Goal: Manage account settings

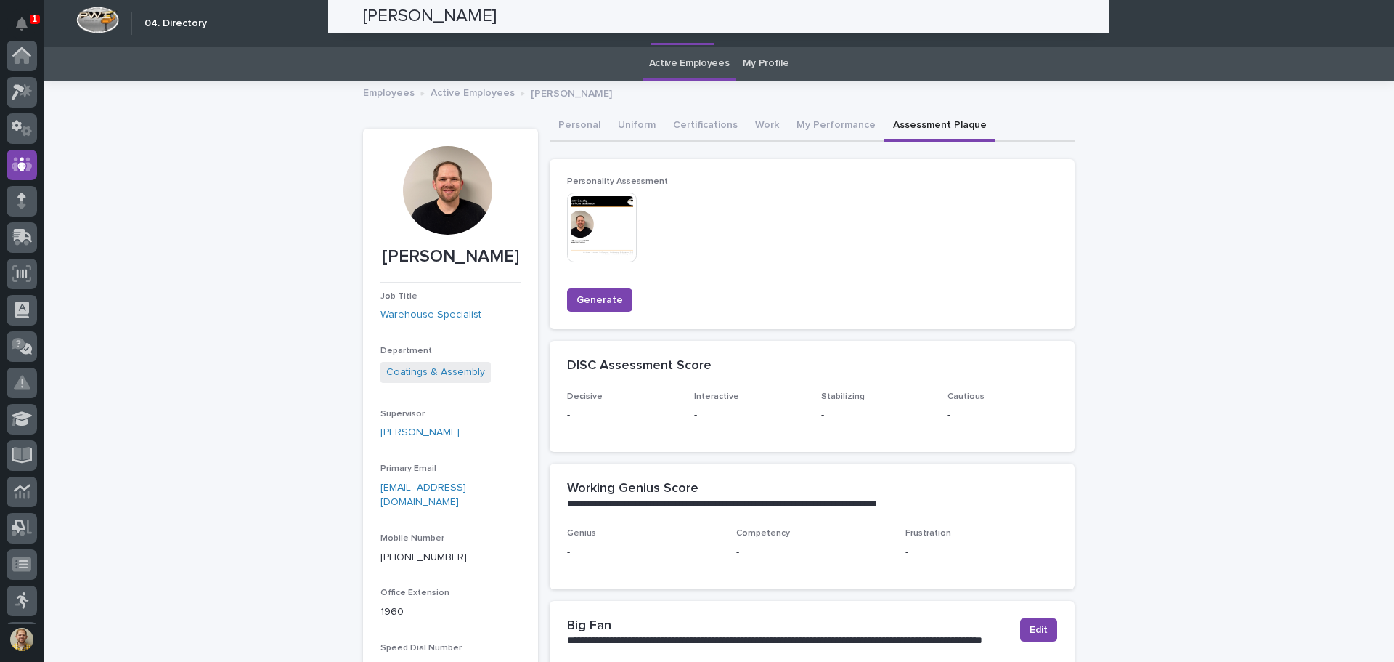
scroll to position [109, 0]
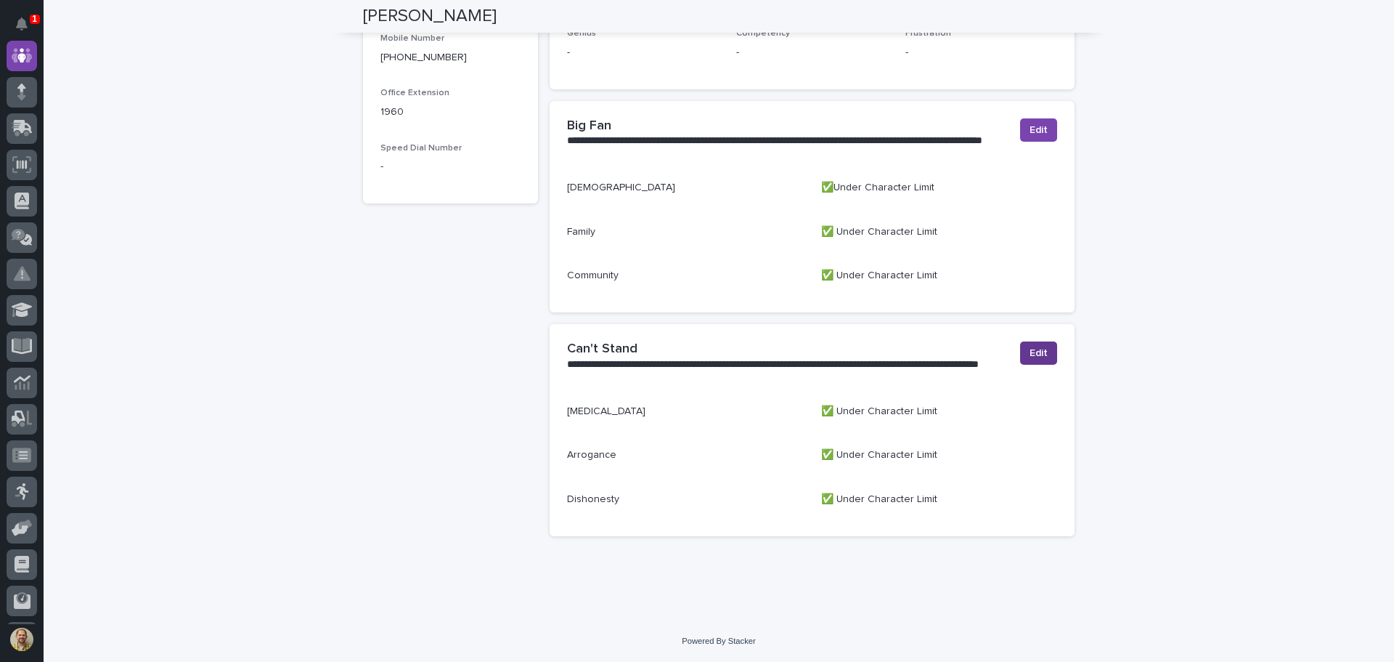
click at [1034, 350] on span "Edit" at bounding box center [1039, 353] width 18 height 15
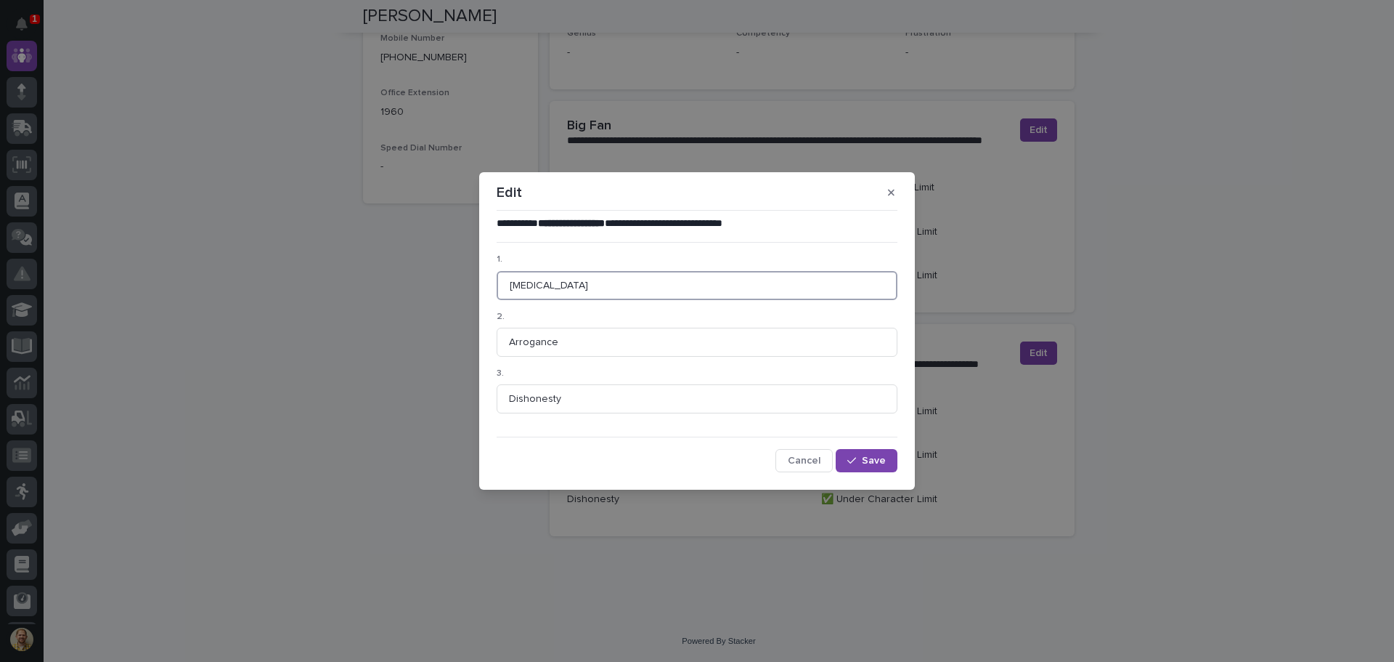
drag, startPoint x: 574, startPoint y: 286, endPoint x: 457, endPoint y: 290, distance: 116.2
click at [457, 290] on div "**********" at bounding box center [697, 331] width 1394 height 662
type input "Browns"
type input "E"
type input "Ravens"
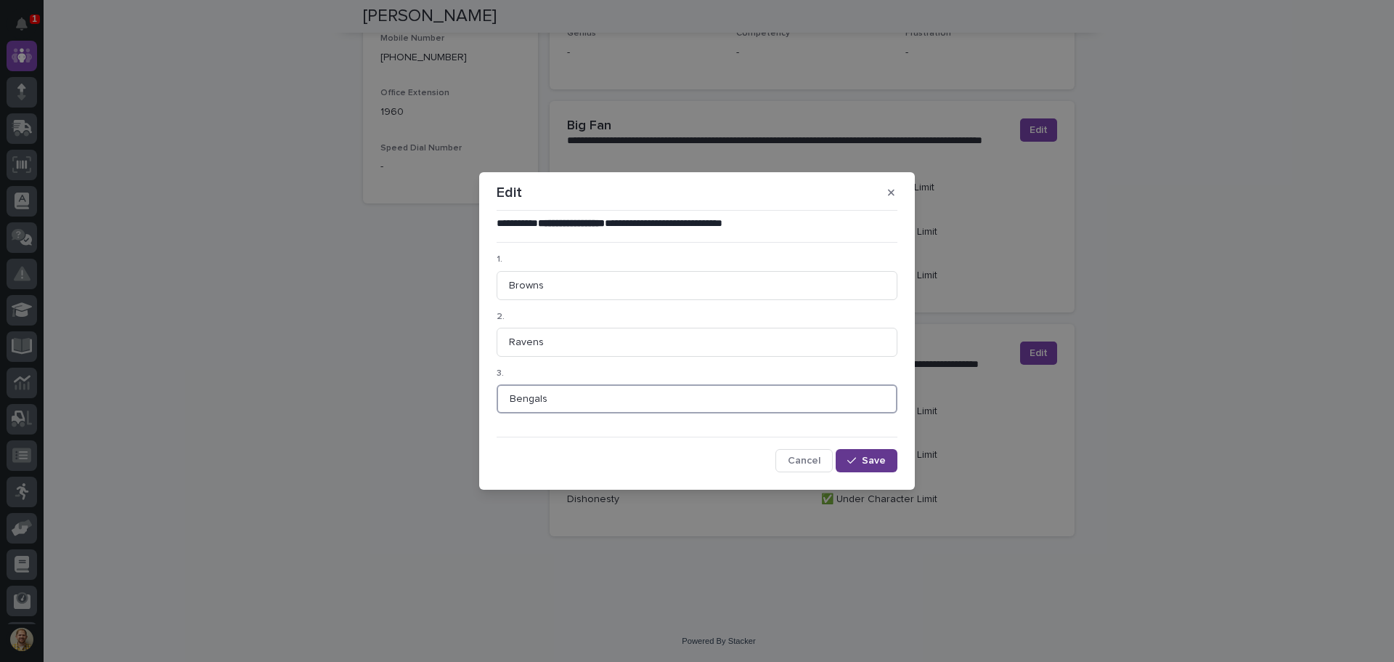
type input "Bengals"
click at [880, 468] on button "Save" at bounding box center [867, 460] width 62 height 23
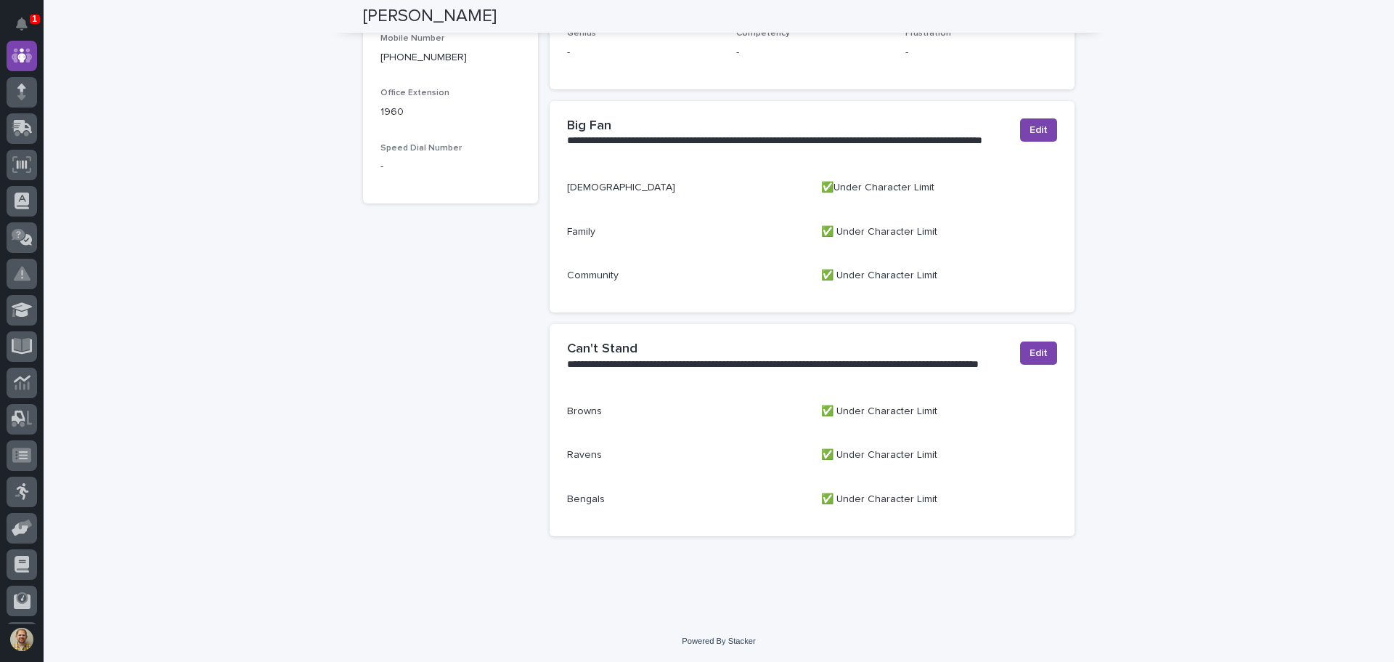
scroll to position [64, 0]
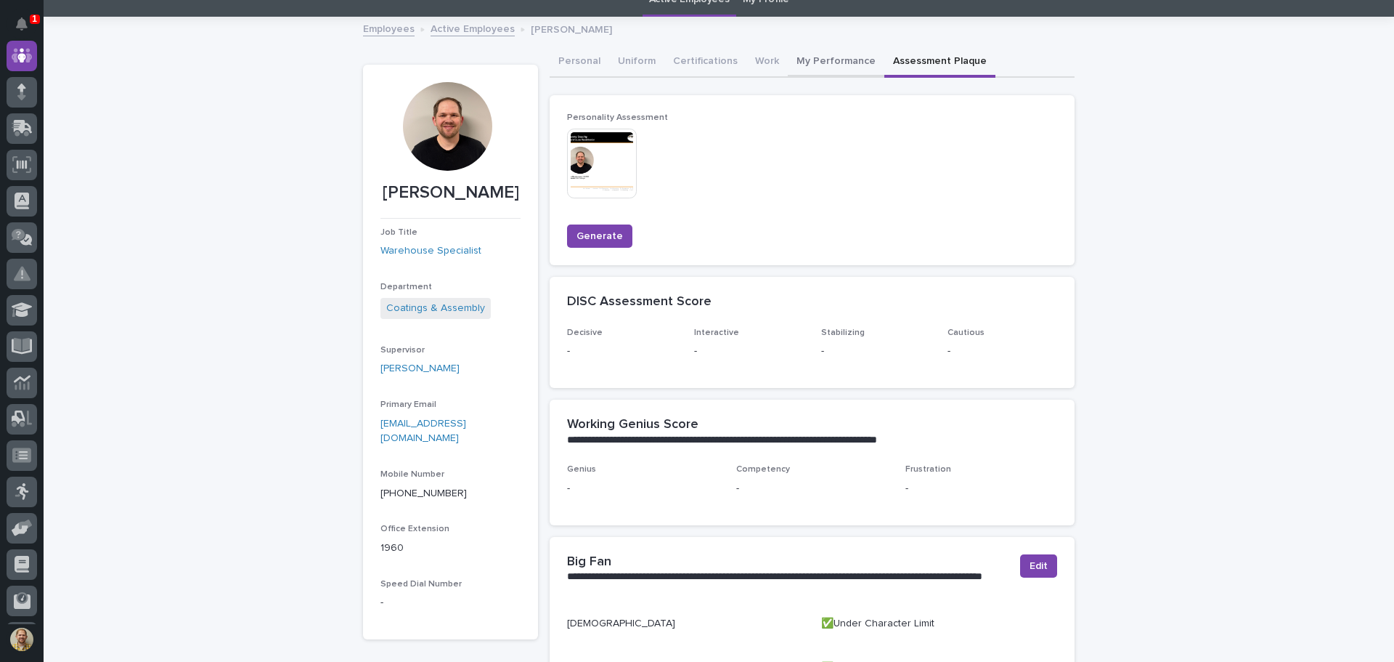
click at [810, 64] on button "My Performance" at bounding box center [836, 62] width 97 height 30
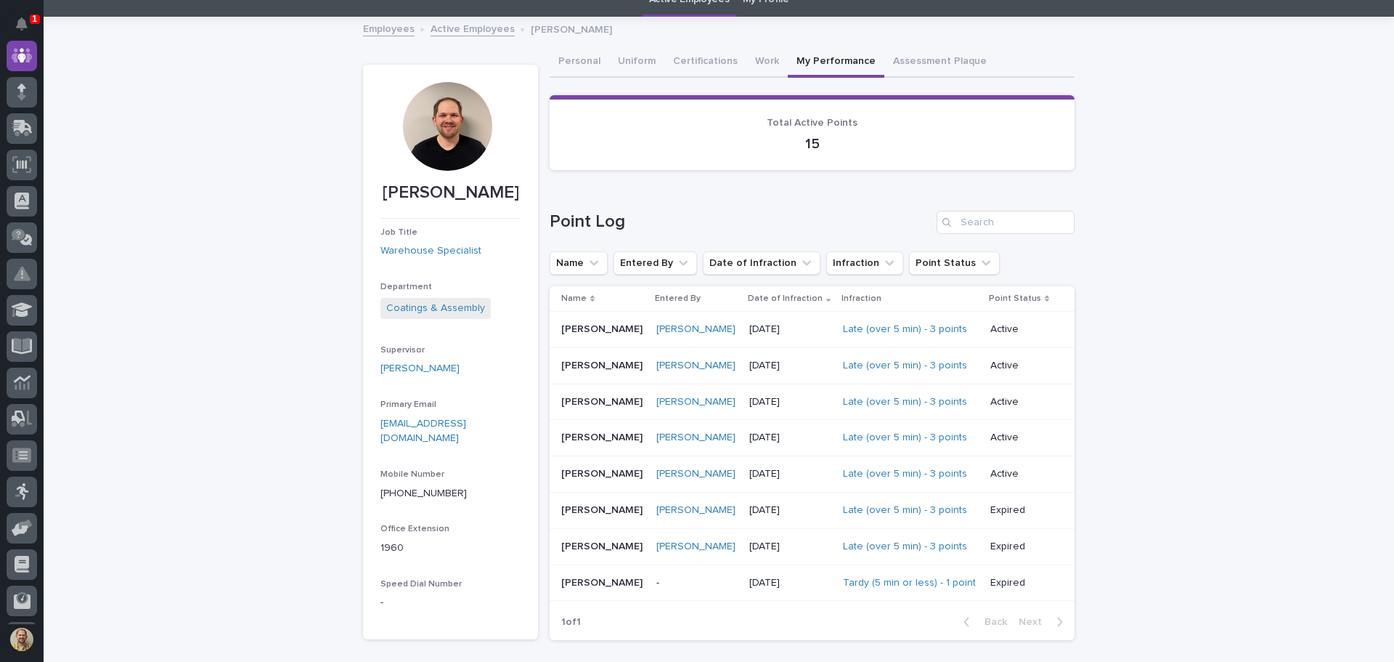
click at [224, 365] on div "Loading... Saving… Loading... Saving… Kenny Beachy Kenny Beachy Job Title Wareh…" at bounding box center [719, 554] width 1351 height 1072
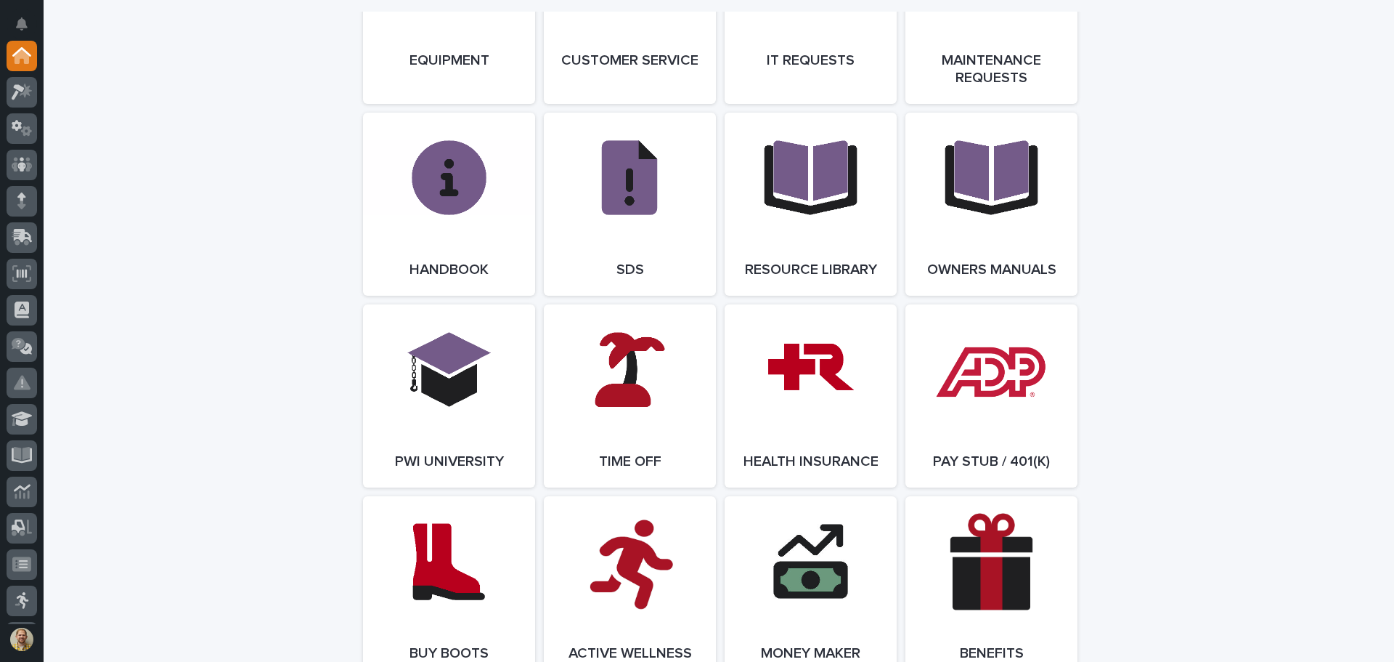
scroll to position [1792, 0]
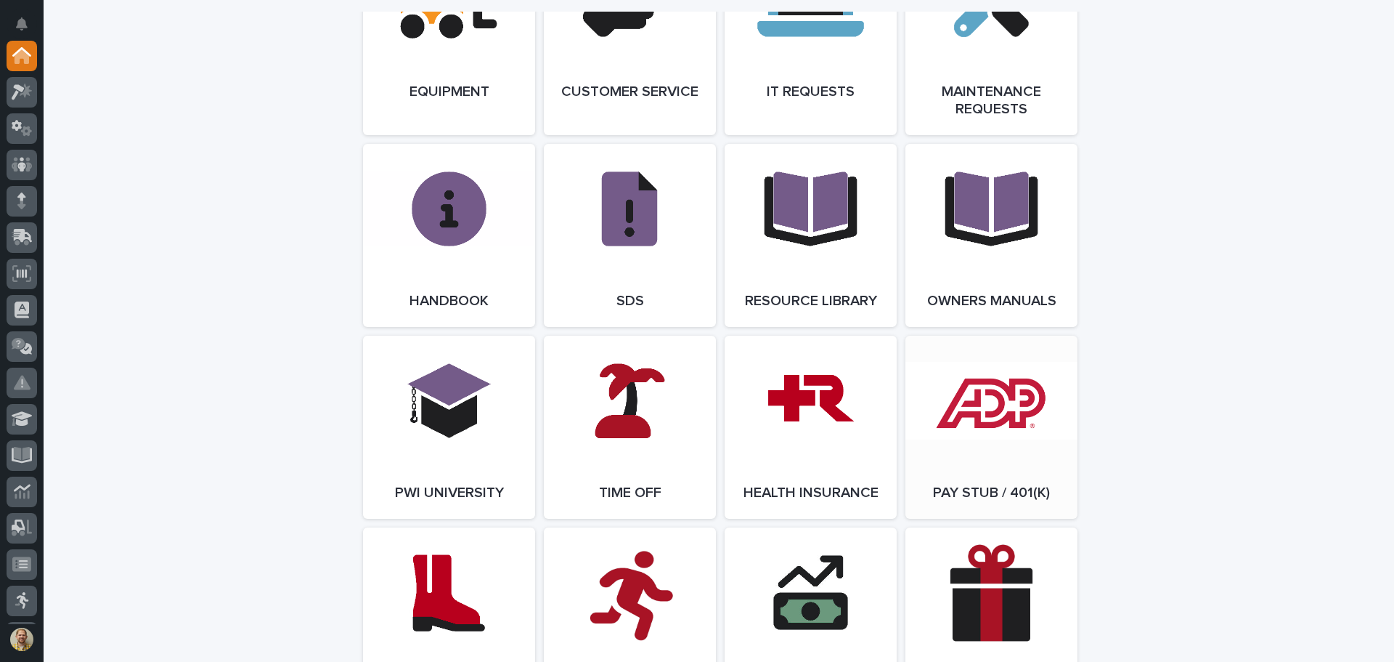
click at [917, 378] on link "Open Link" at bounding box center [992, 426] width 172 height 183
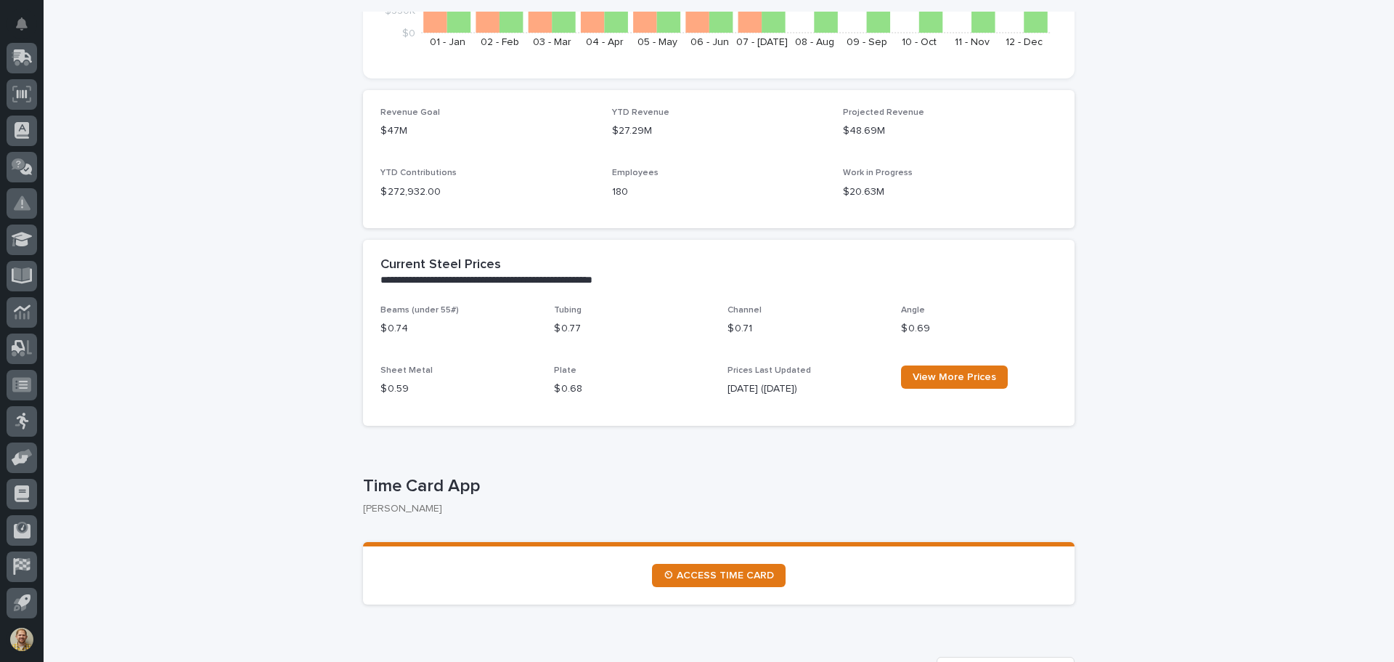
scroll to position [654, 0]
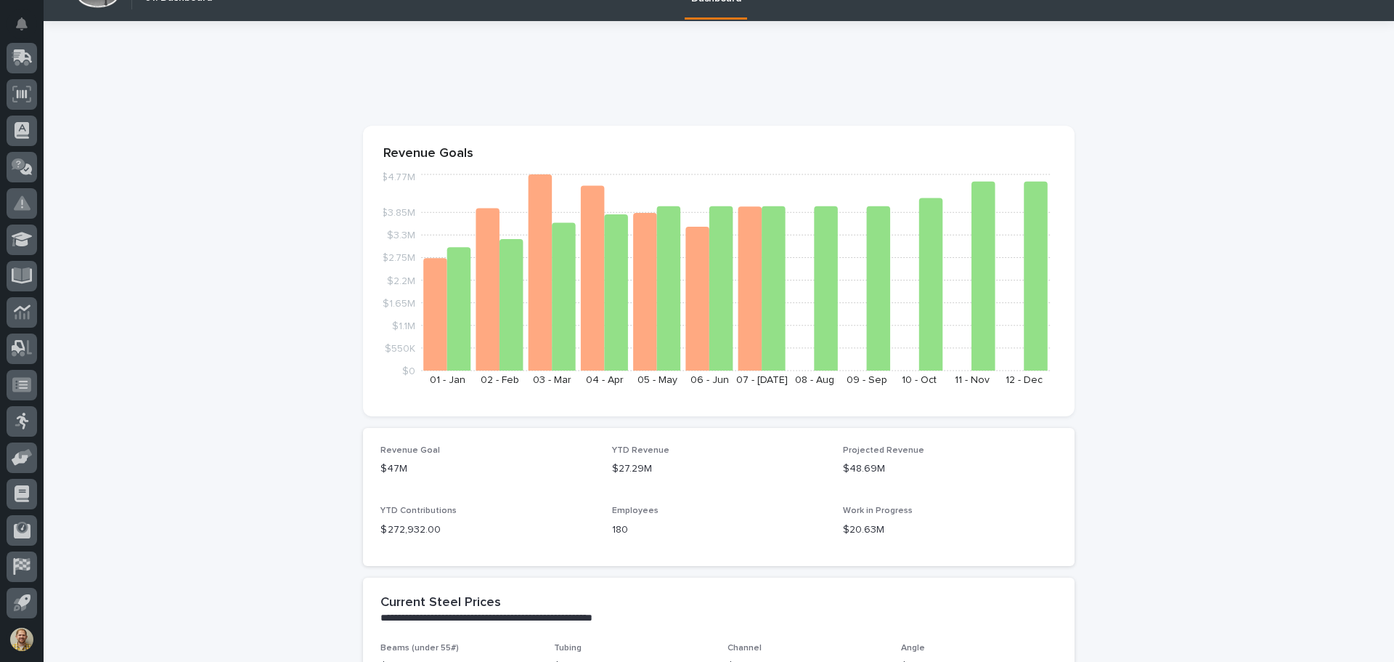
scroll to position [0, 0]
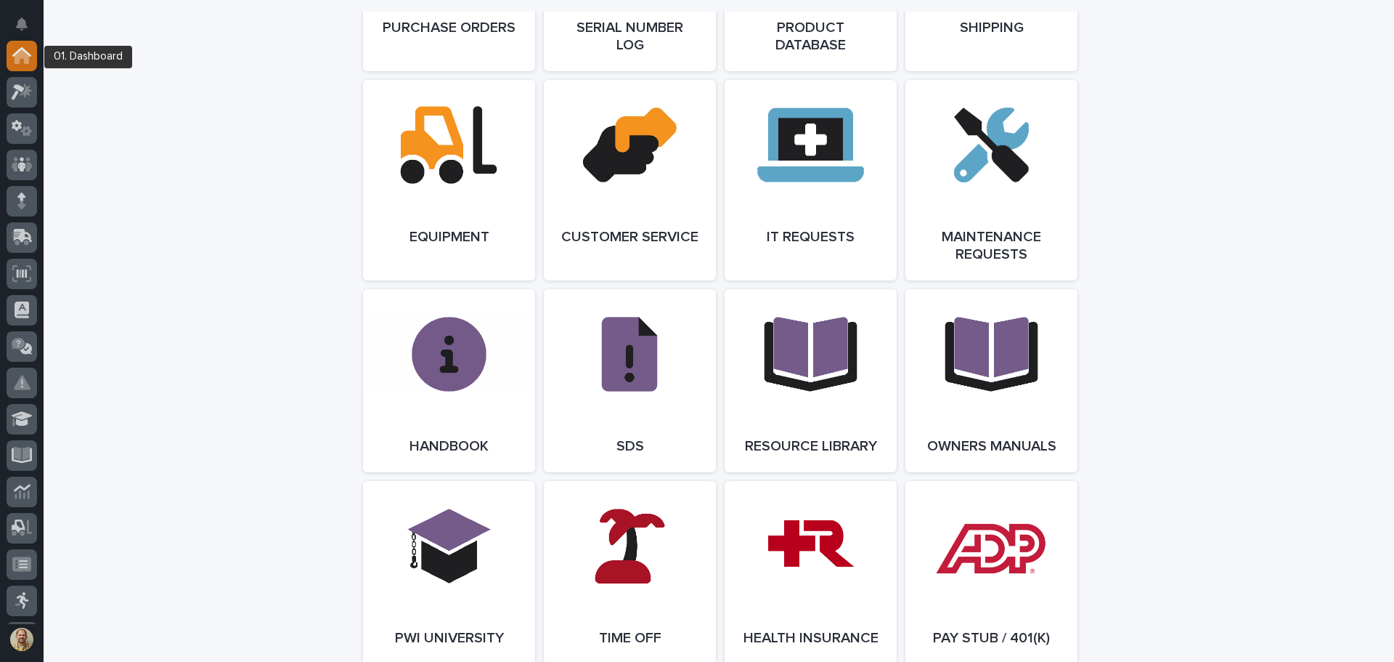
click at [15, 61] on icon at bounding box center [22, 56] width 15 height 15
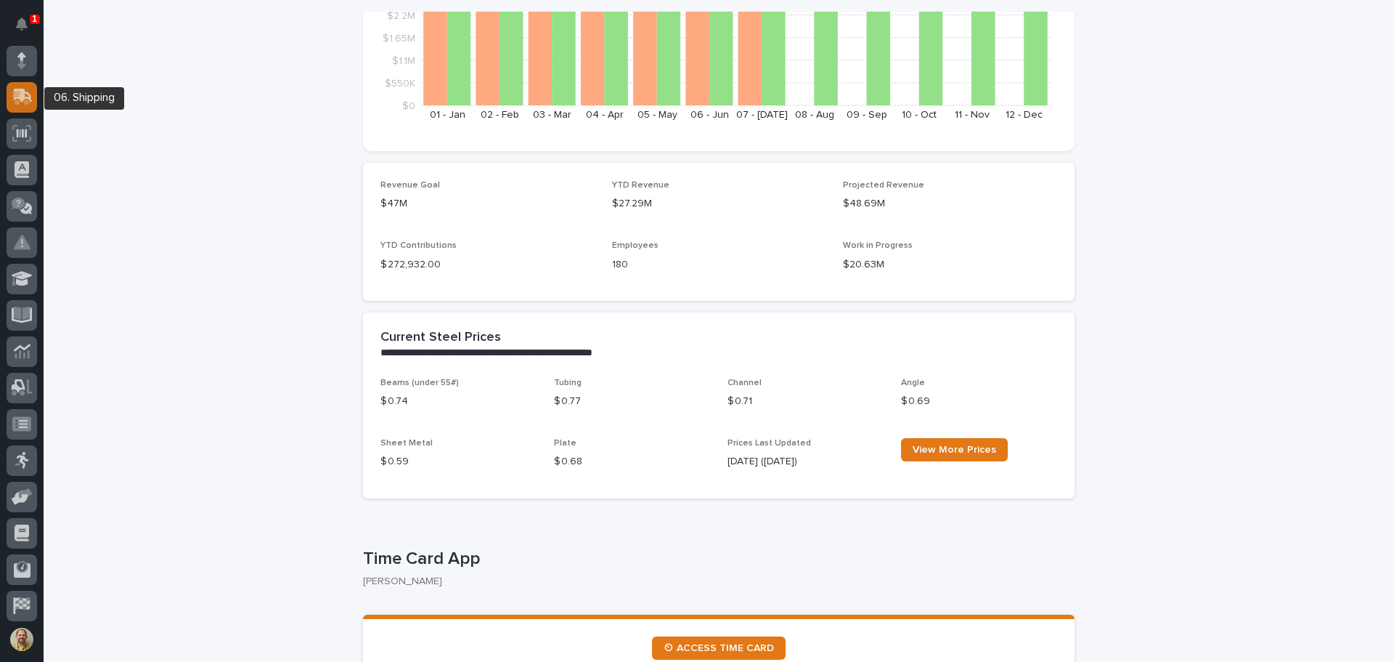
scroll to position [145, 0]
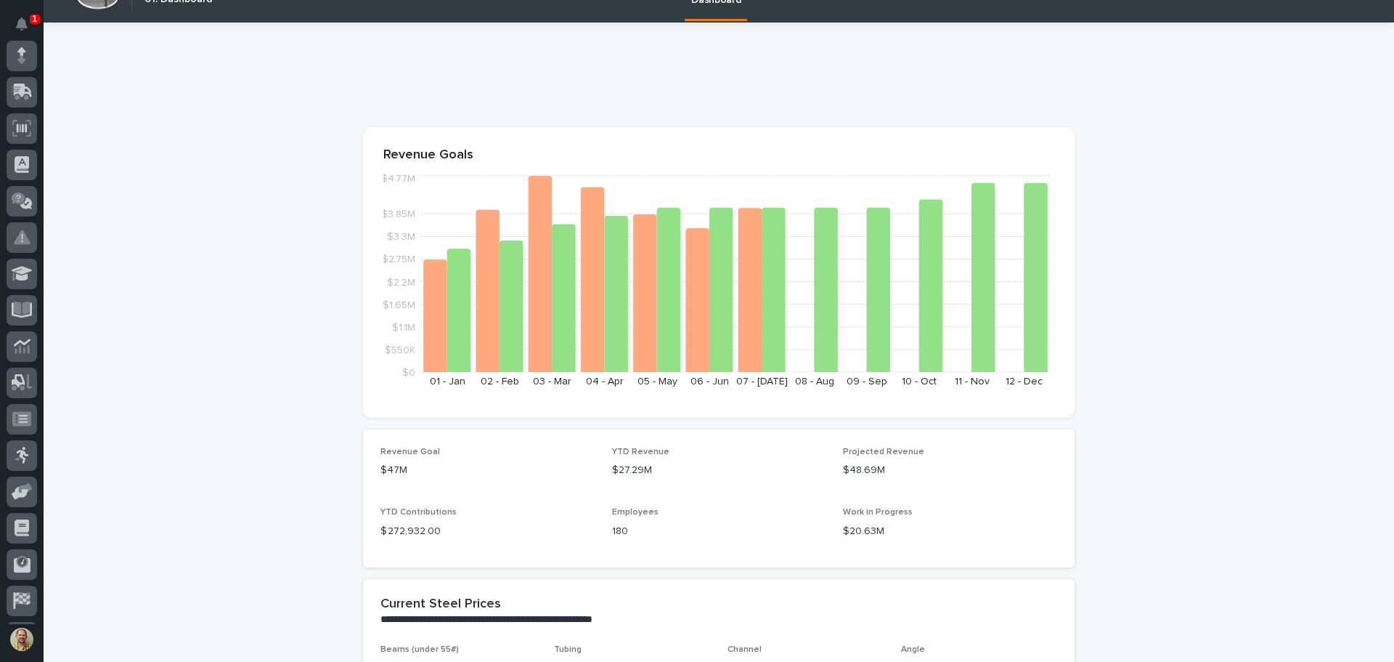
scroll to position [0, 0]
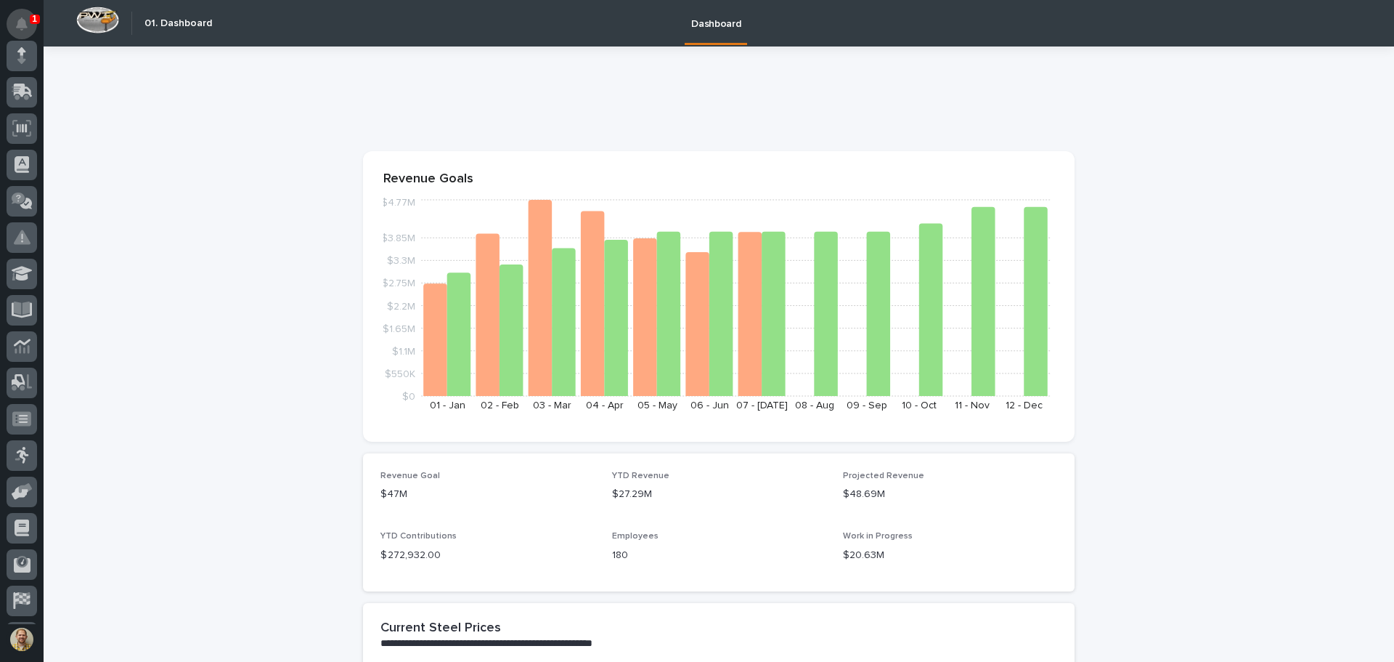
click at [25, 23] on icon "Notifications" at bounding box center [22, 23] width 12 height 13
click at [30, 55] on icon at bounding box center [21, 51] width 19 height 9
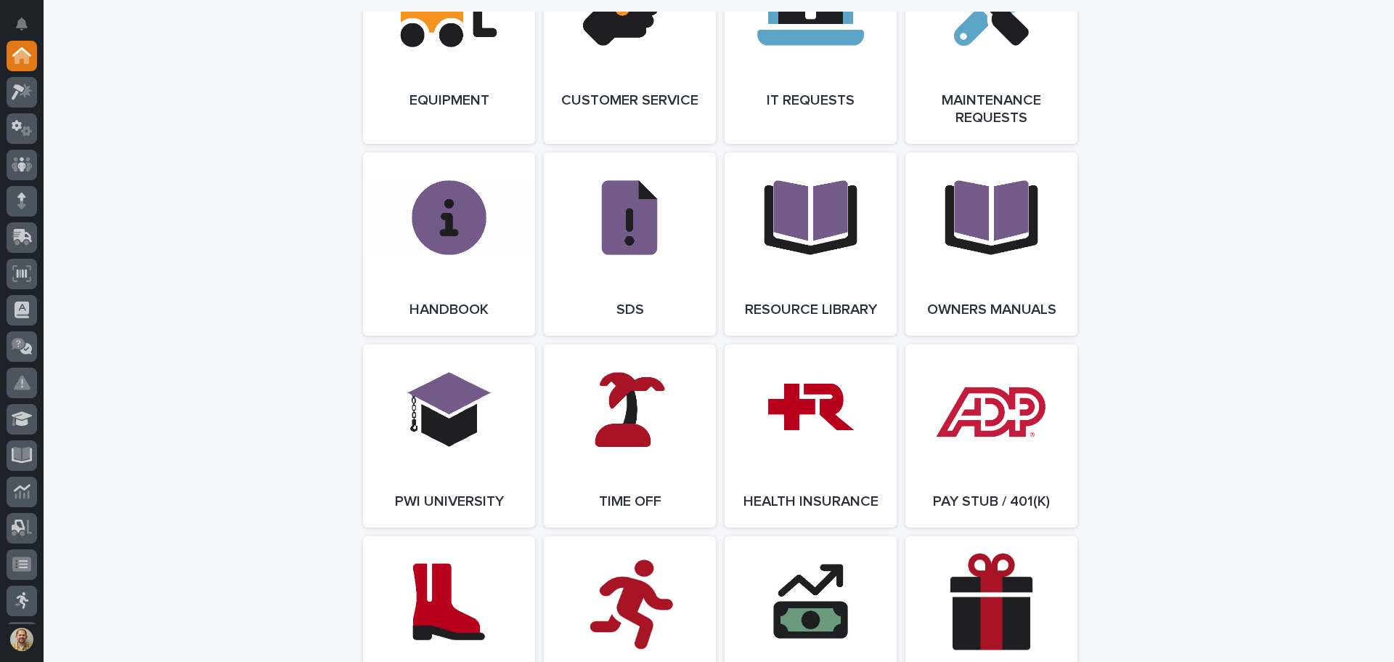
scroll to position [1720, 0]
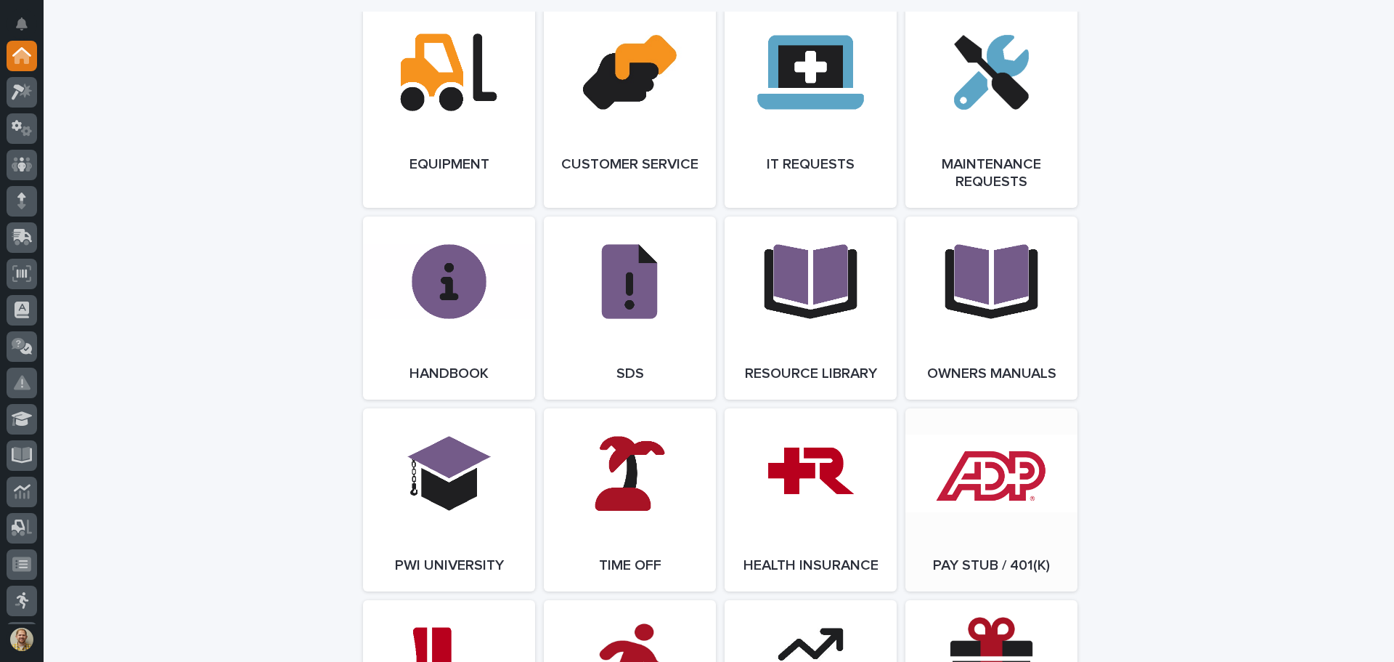
click at [1001, 535] on link "Open Link" at bounding box center [992, 499] width 172 height 183
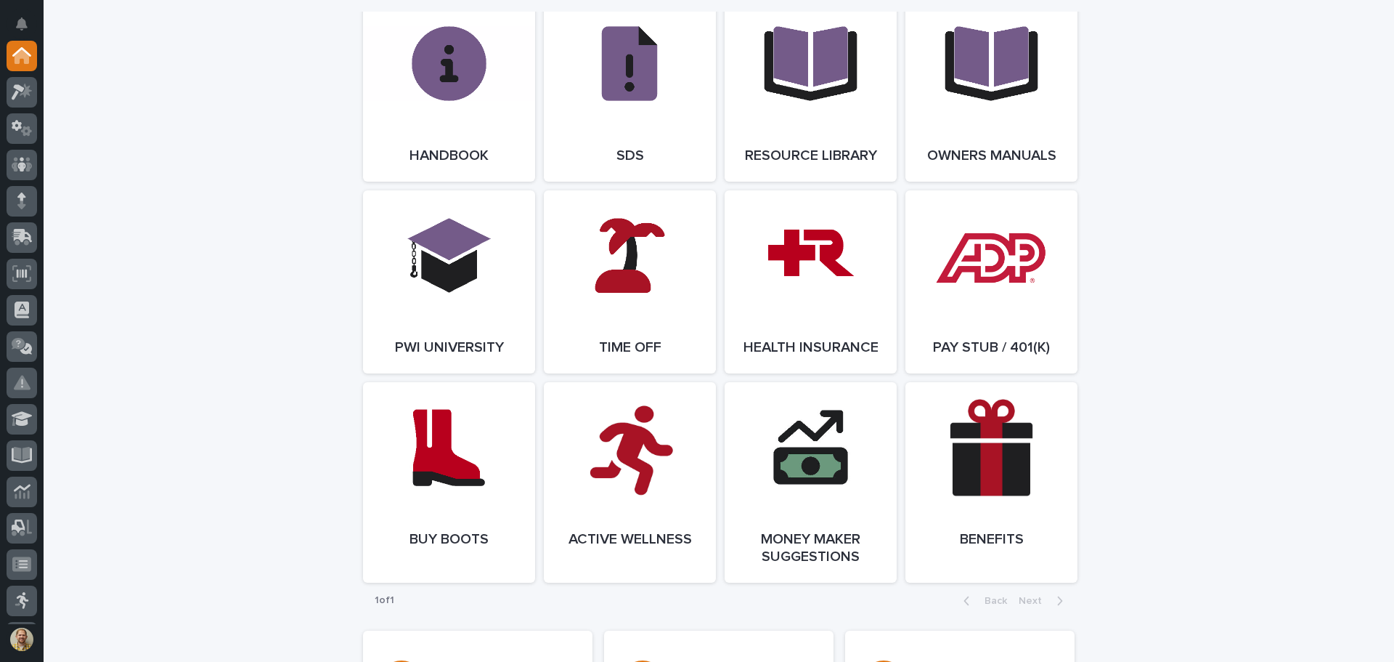
scroll to position [2155, 0]
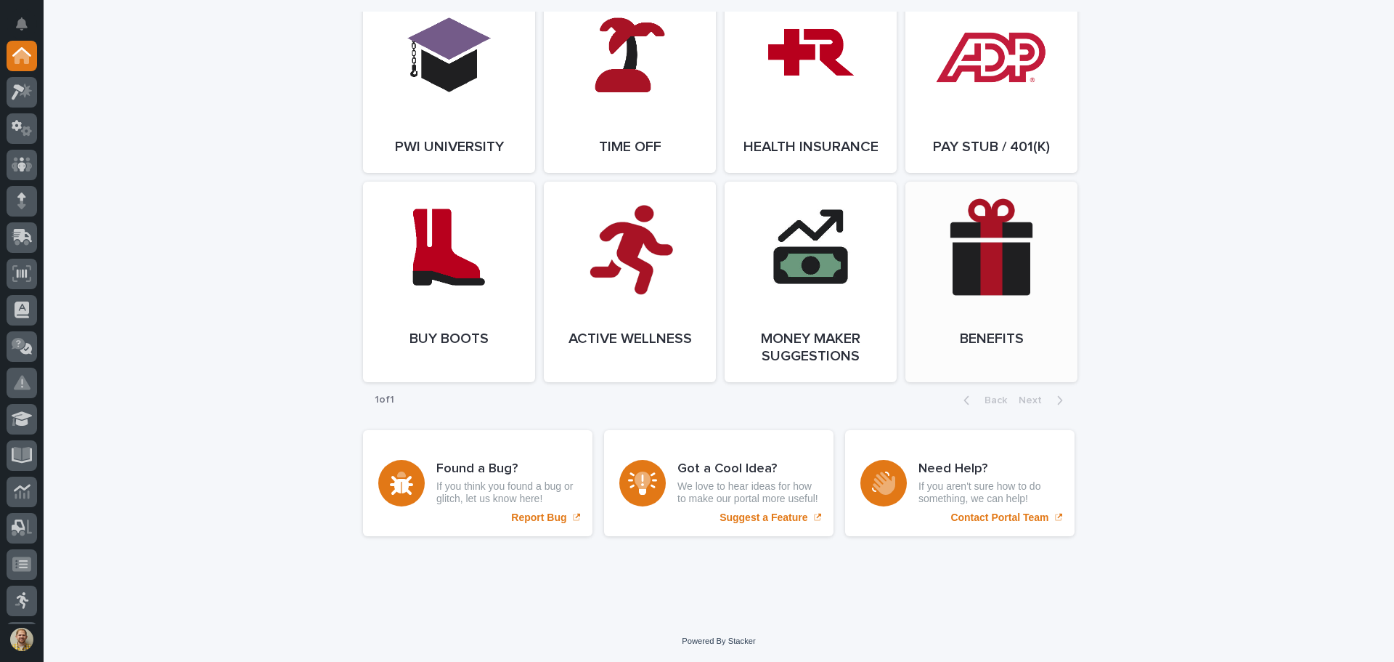
click at [1039, 303] on link "Open Link" at bounding box center [992, 282] width 172 height 200
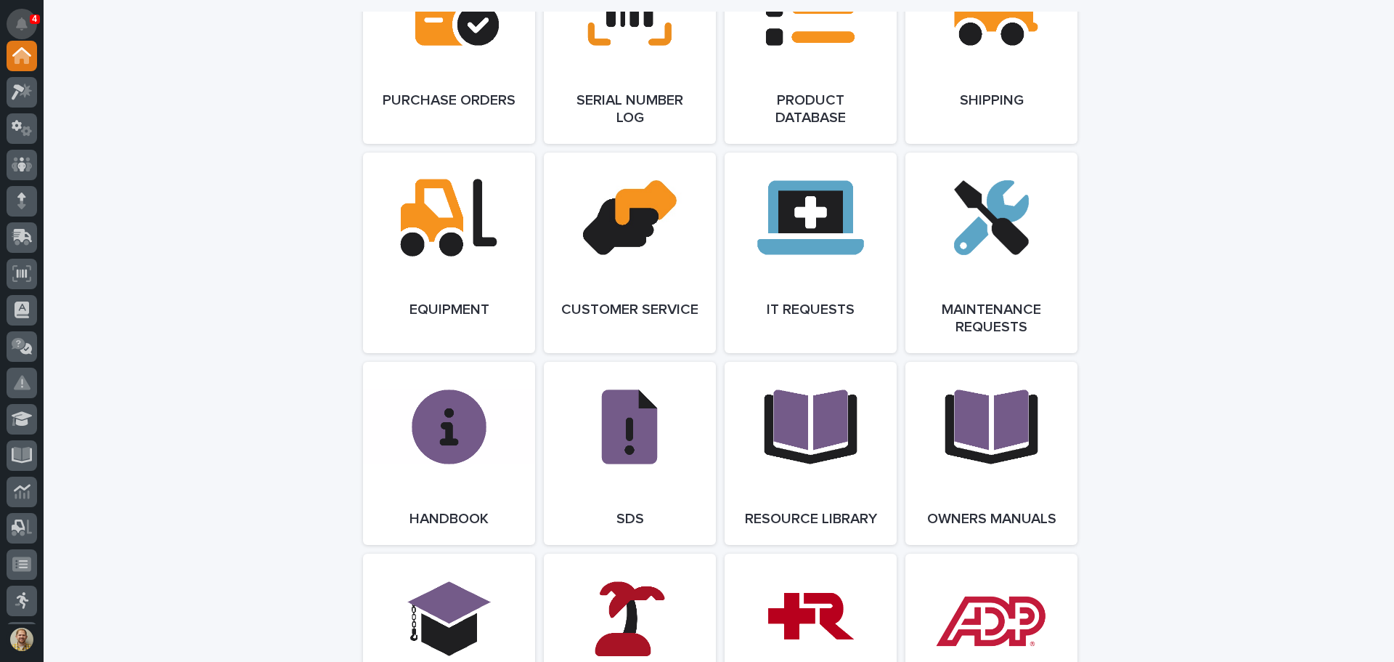
click at [30, 23] on button "Notifications" at bounding box center [22, 24] width 30 height 30
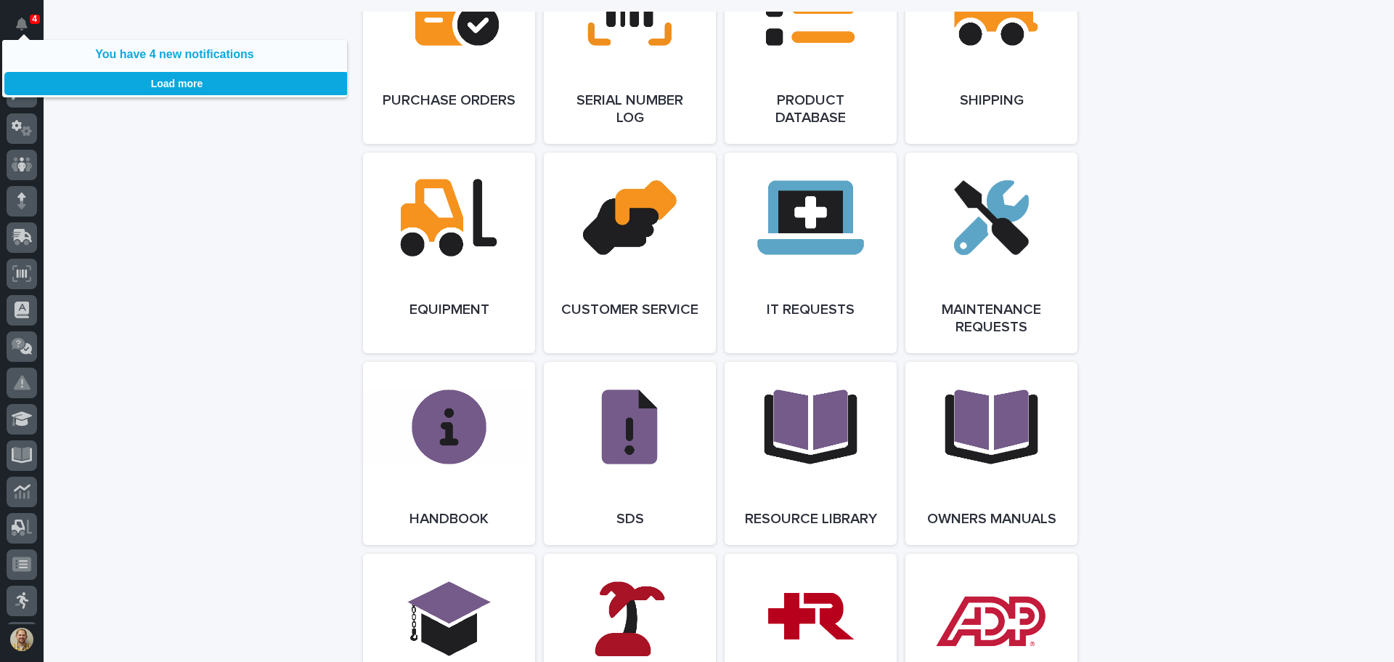
click at [179, 56] on link "You have 4 new notifications" at bounding box center [174, 54] width 158 height 13
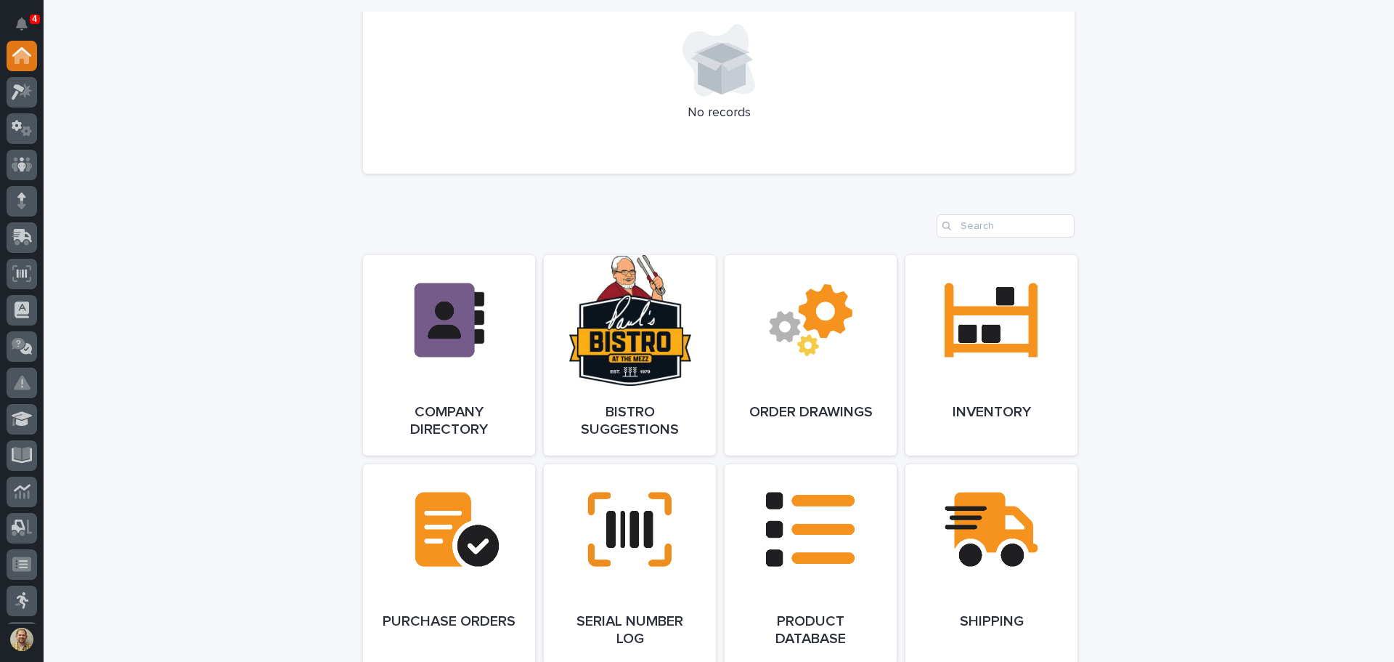
scroll to position [993, 0]
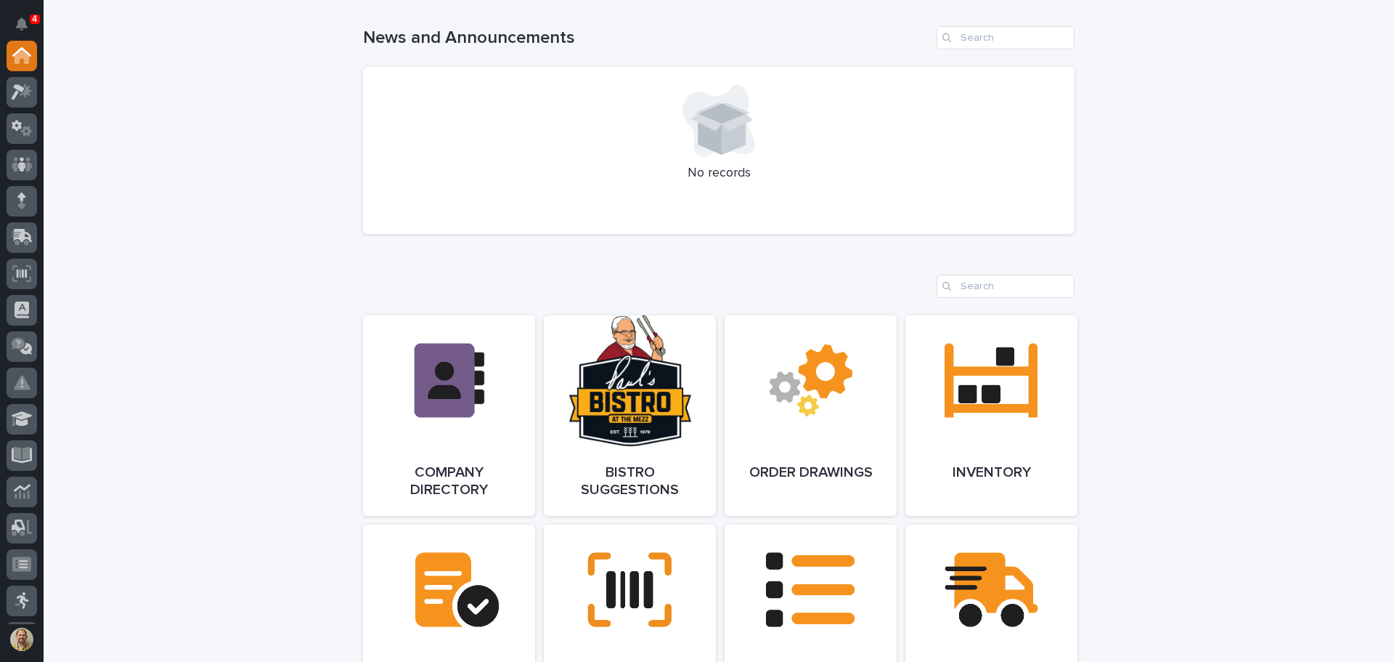
click at [123, 221] on div "**********" at bounding box center [719, 408] width 1351 height 2711
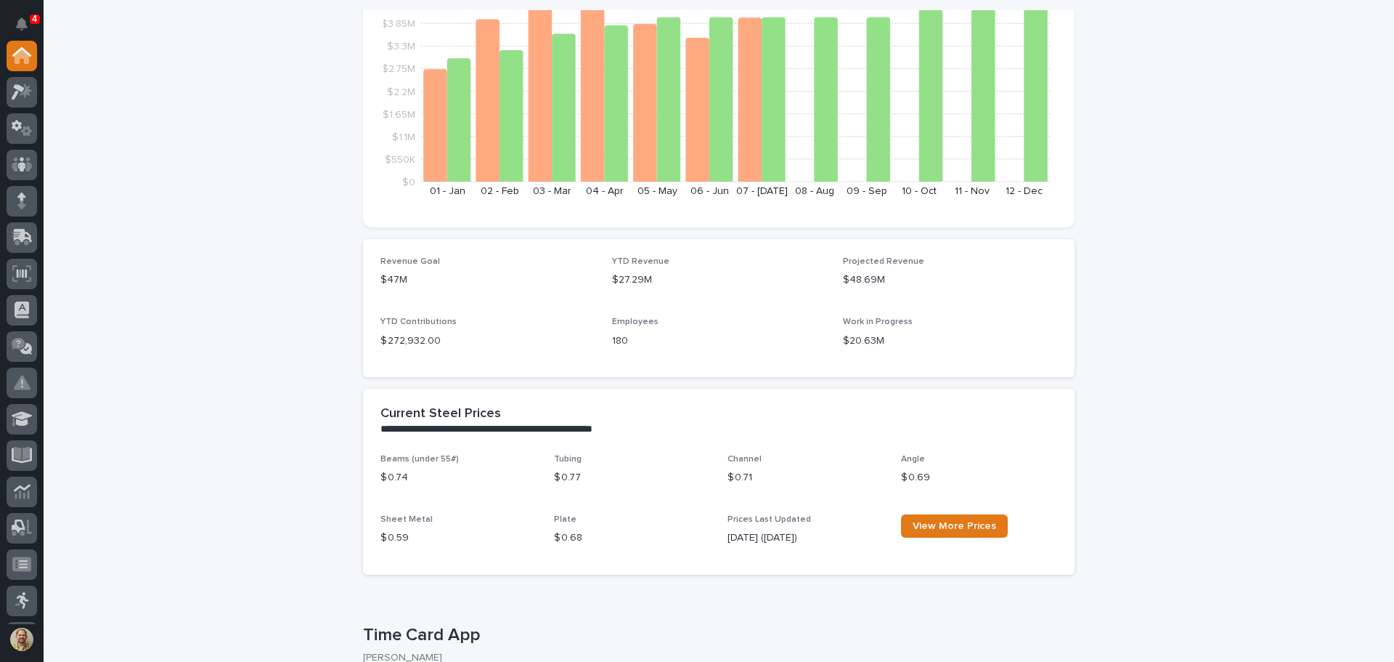
scroll to position [218, 0]
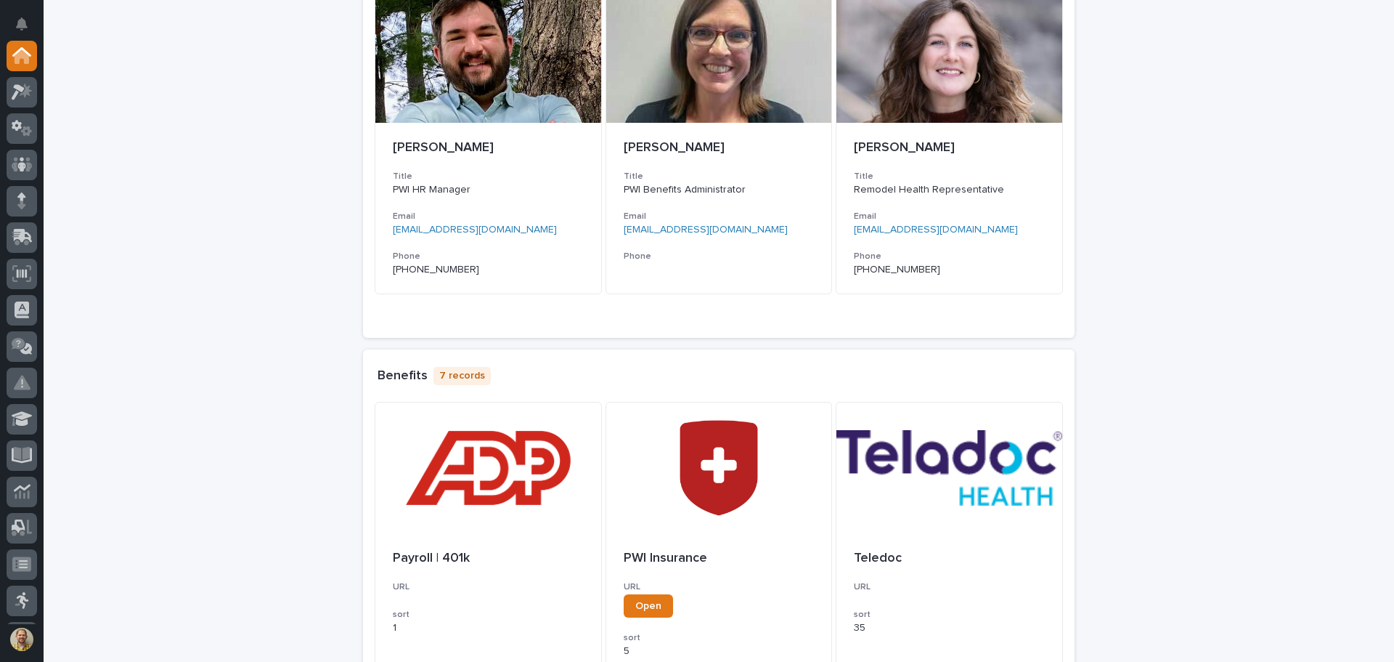
scroll to position [87, 0]
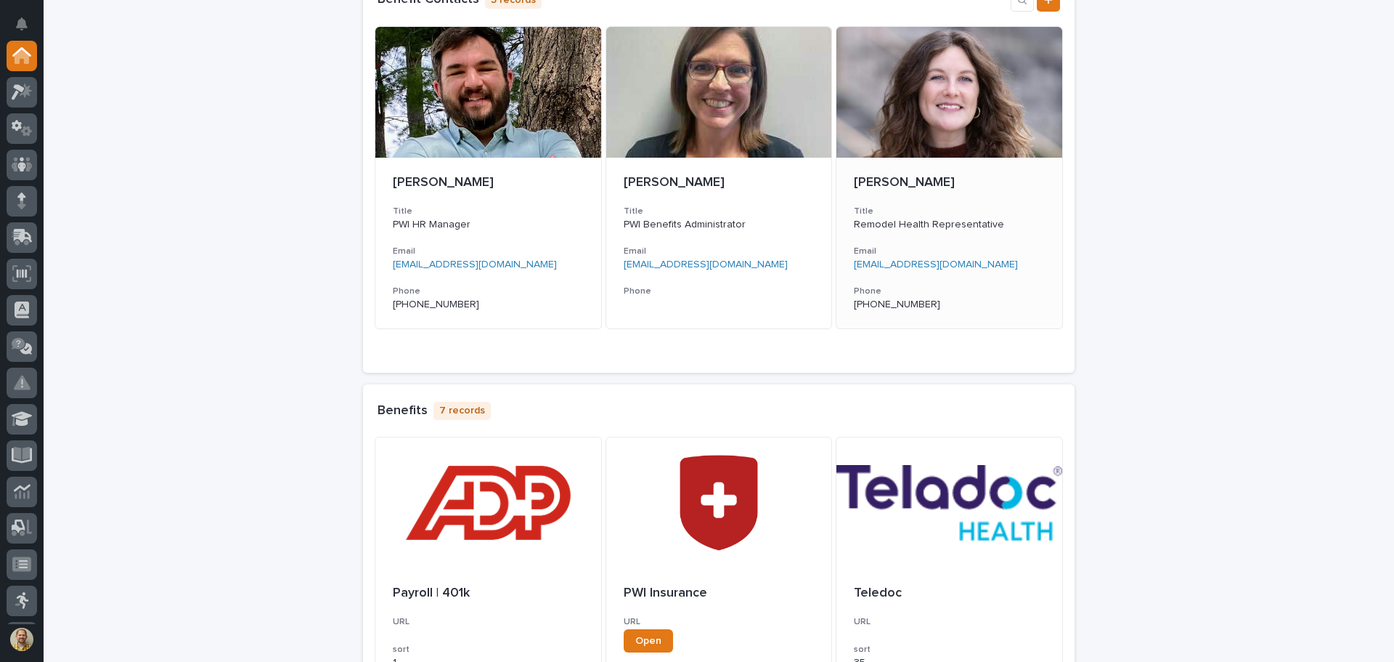
click at [1001, 200] on div "Taylor Baird Title Remodel Health Representative Email care@remodelhealth.com P…" at bounding box center [950, 243] width 226 height 171
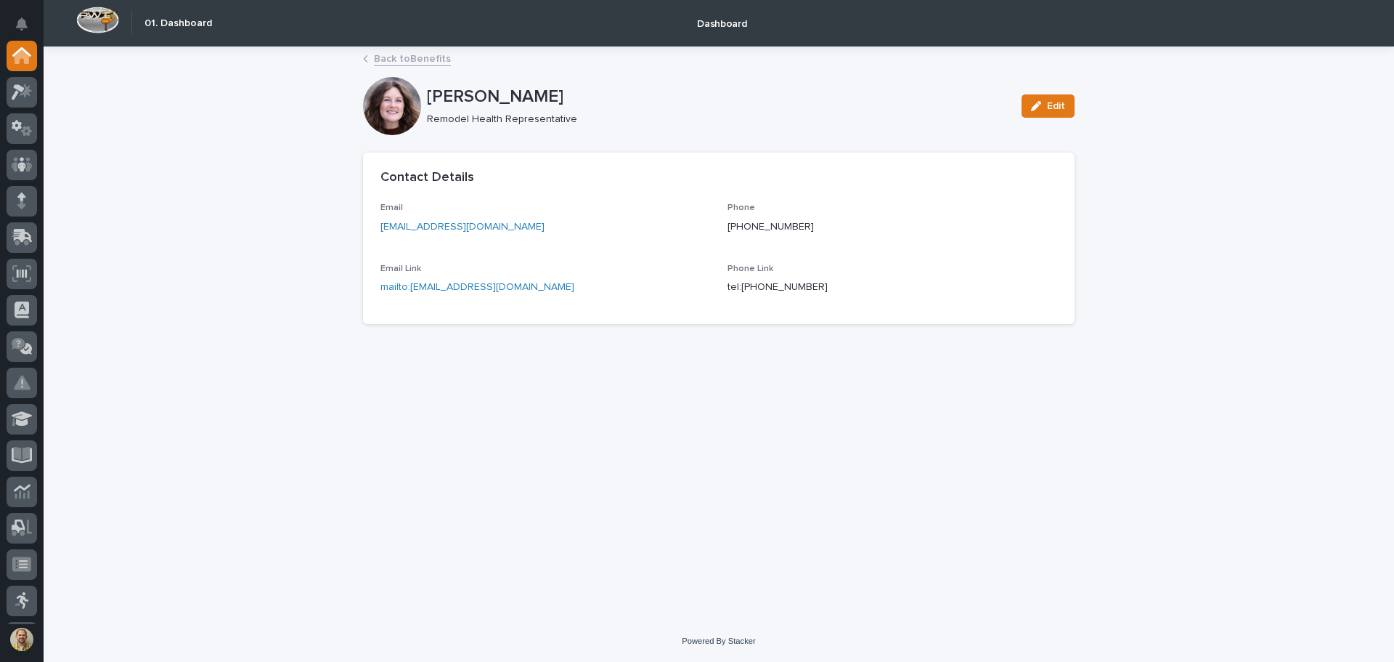
click at [440, 59] on link "Back to Benefits" at bounding box center [412, 57] width 77 height 17
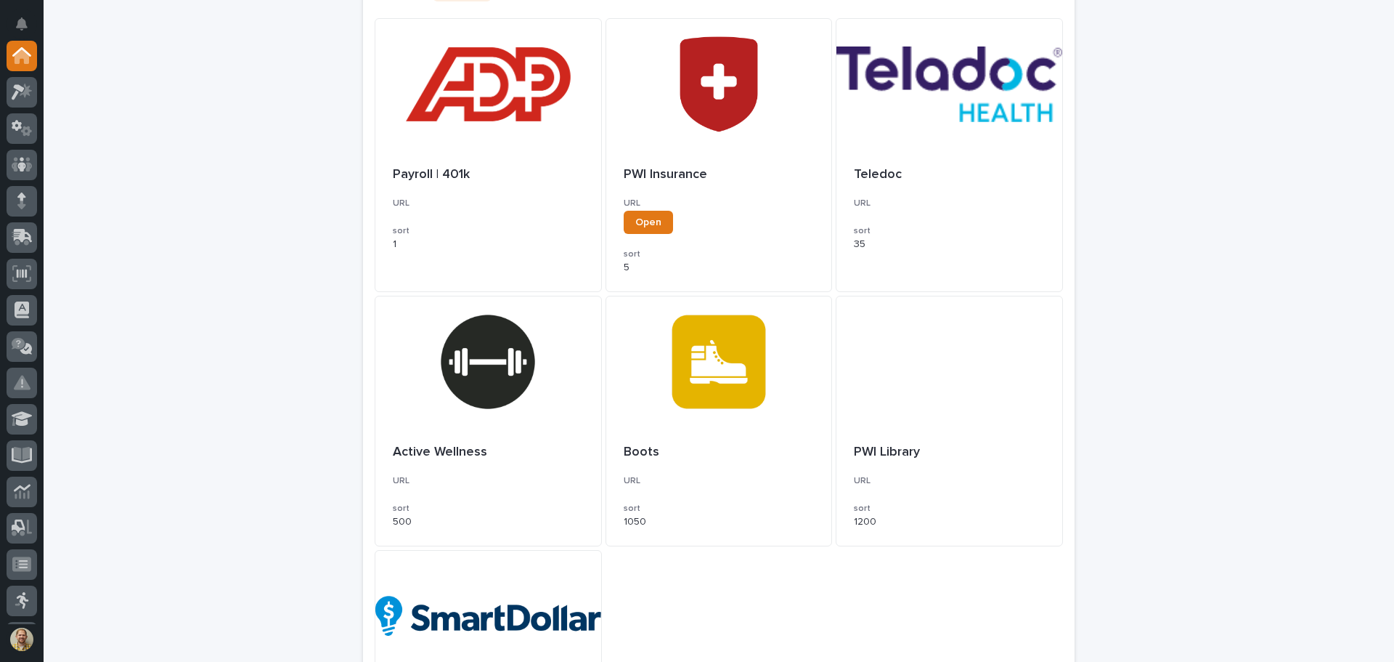
scroll to position [581, 0]
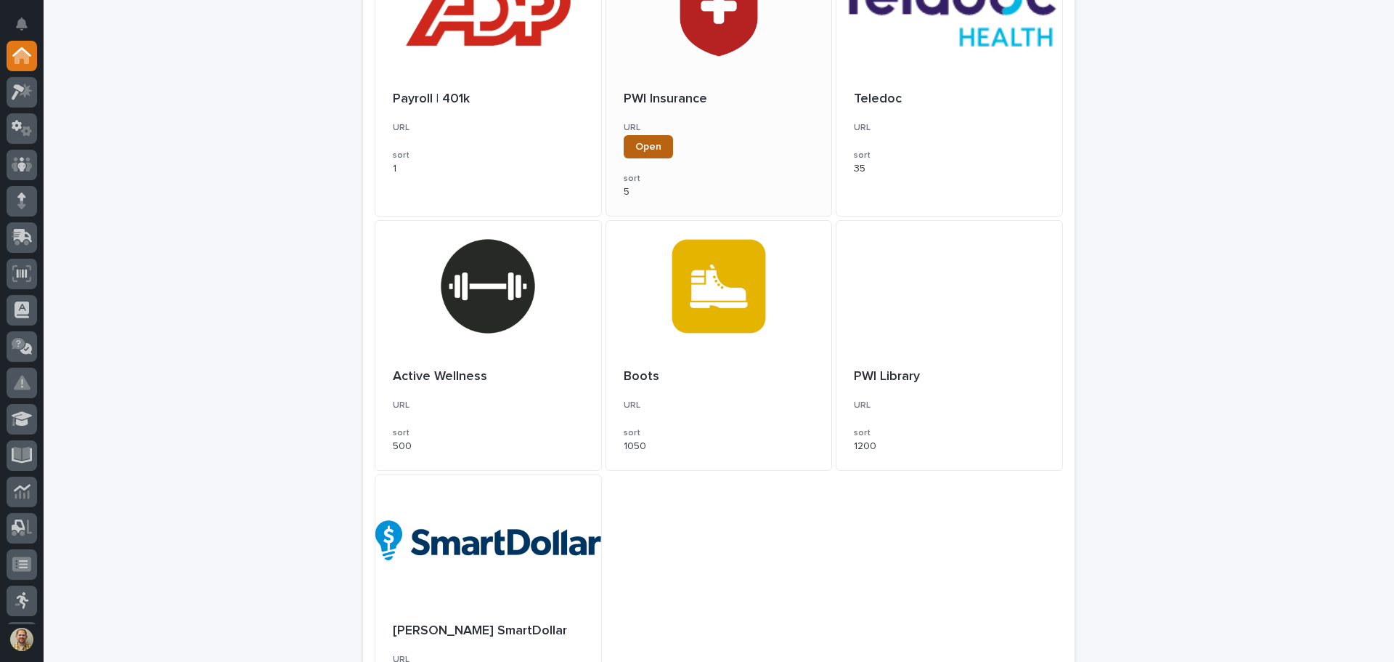
click at [647, 155] on link "Open" at bounding box center [648, 146] width 49 height 23
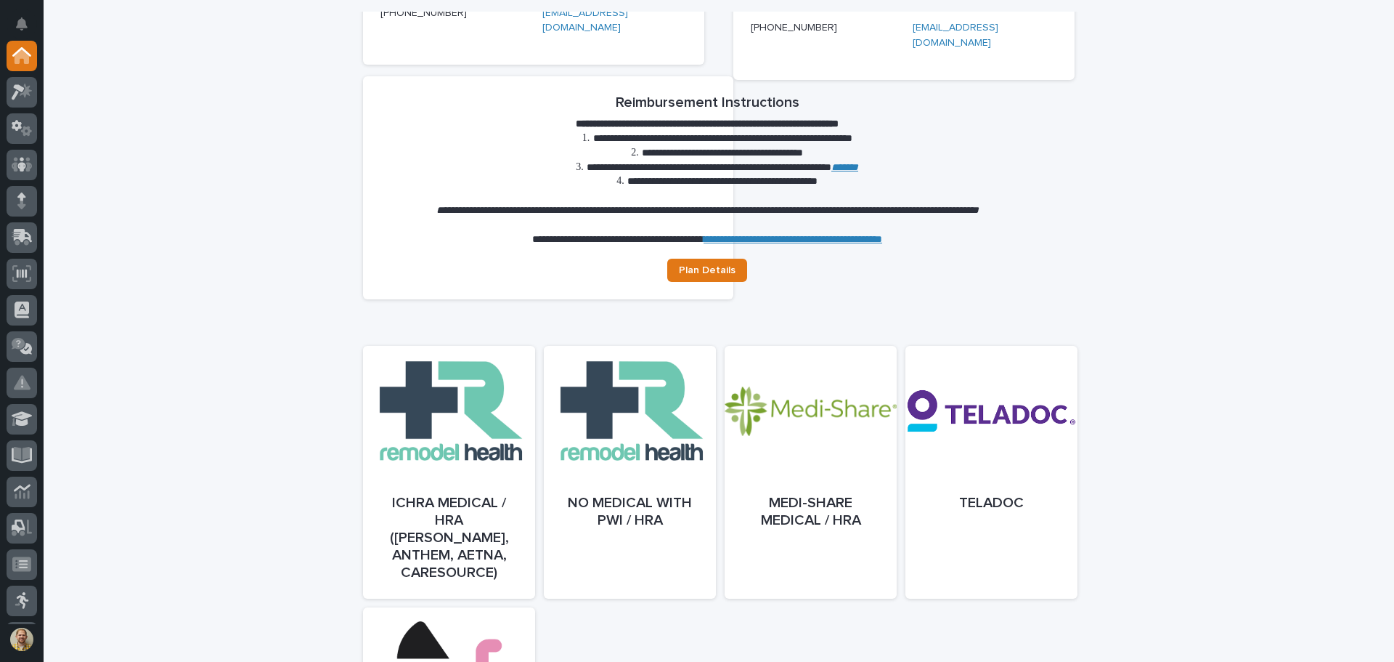
scroll to position [508, 0]
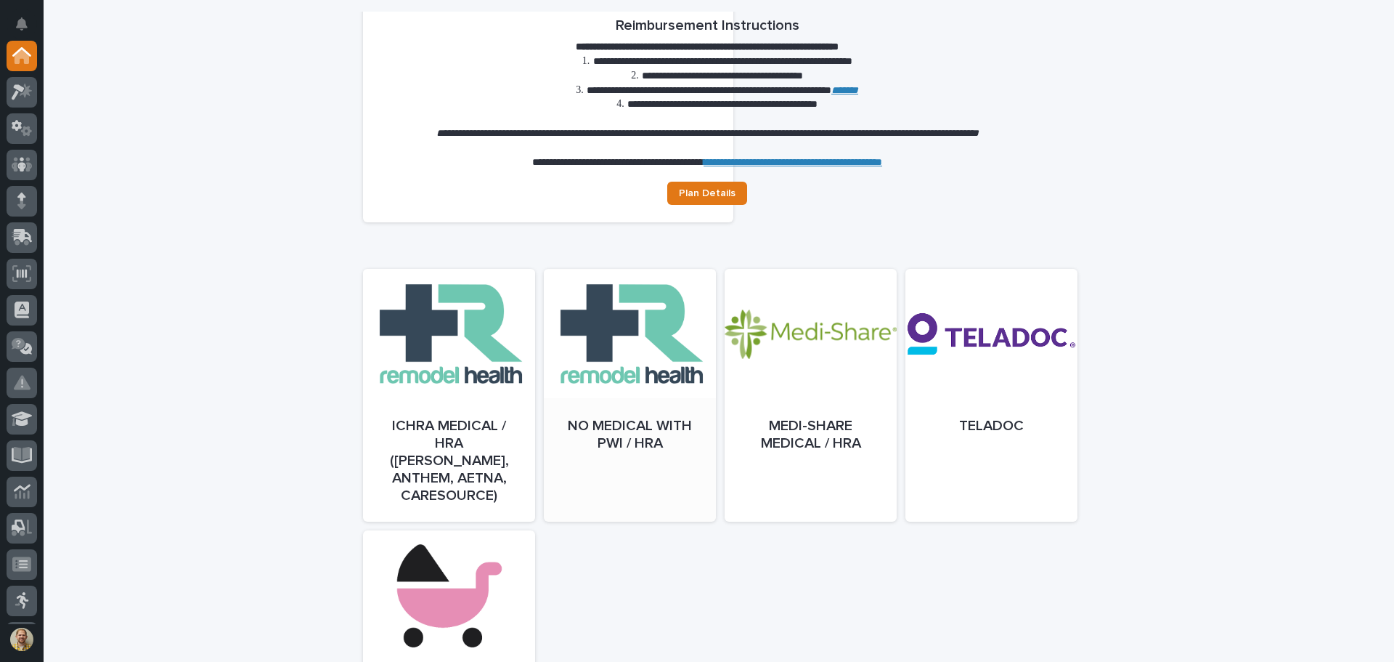
click at [654, 372] on div at bounding box center [630, 409] width 172 height 253
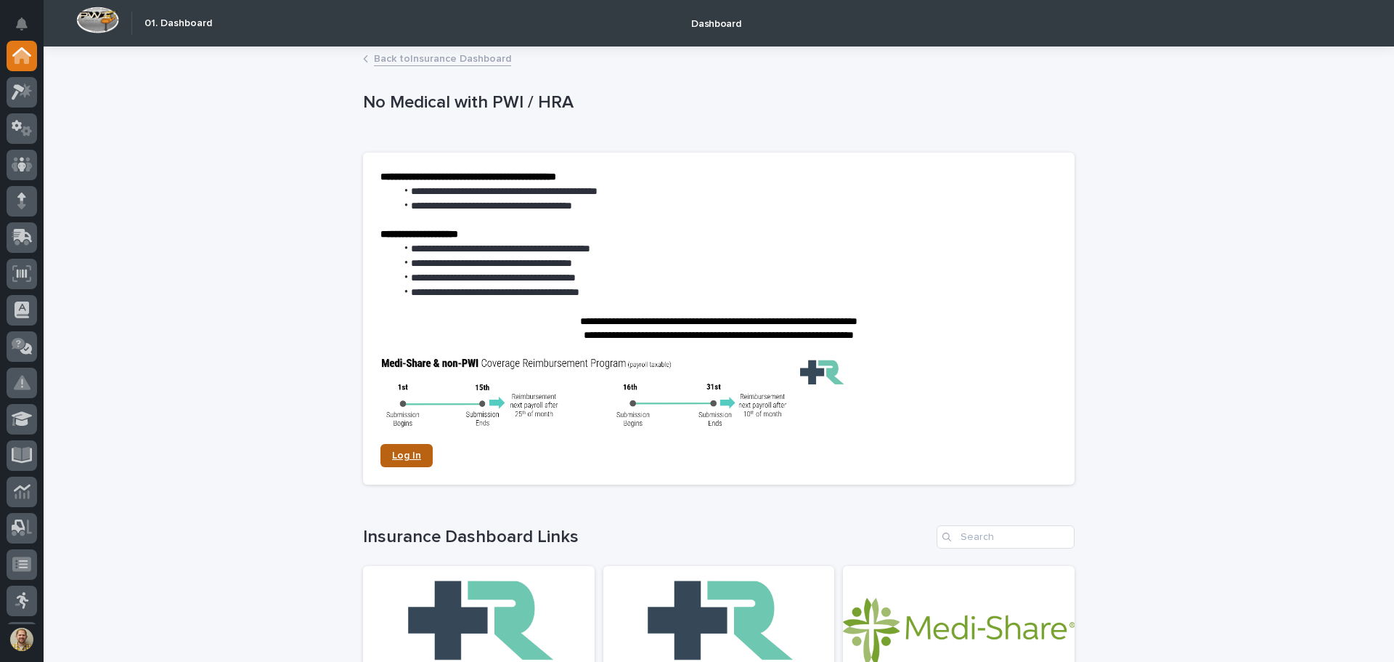
click at [388, 445] on link "Log In" at bounding box center [407, 455] width 52 height 23
click at [1137, 307] on div "**********" at bounding box center [719, 606] width 1351 height 1117
